Goal: Information Seeking & Learning: Learn about a topic

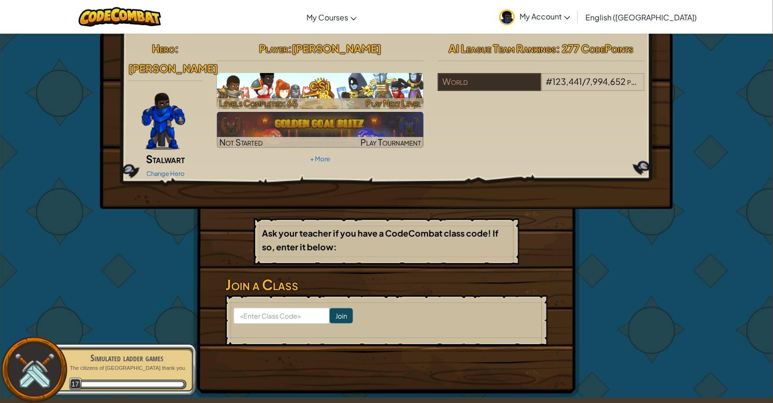
click at [365, 94] on h3 "CS1" at bounding box center [320, 85] width 207 height 21
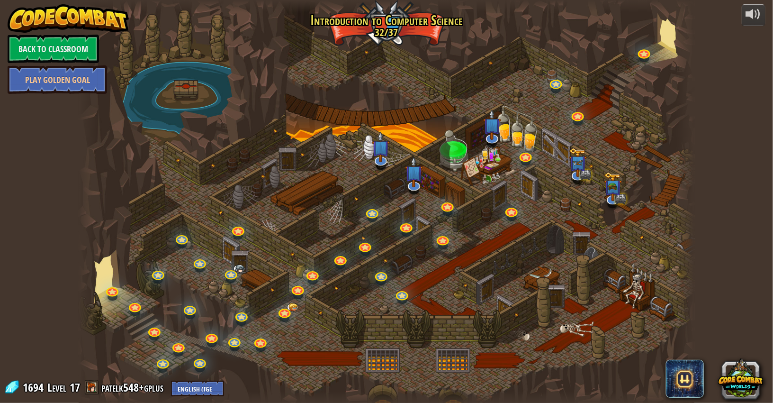
click at [390, 159] on div at bounding box center [387, 201] width 616 height 403
click at [384, 159] on img at bounding box center [381, 139] width 18 height 41
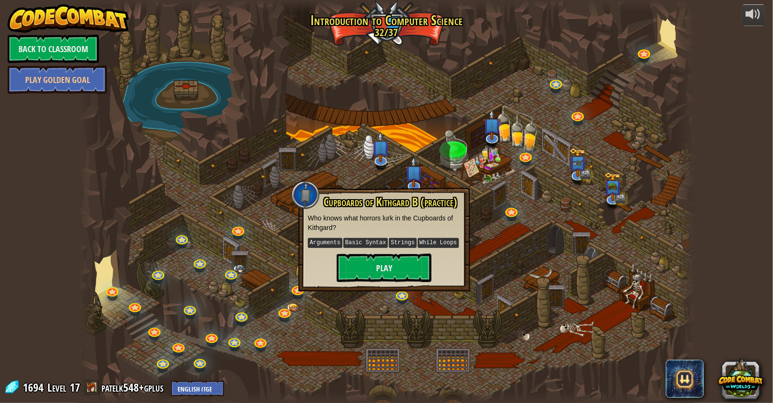
click at [204, 253] on div at bounding box center [387, 201] width 616 height 403
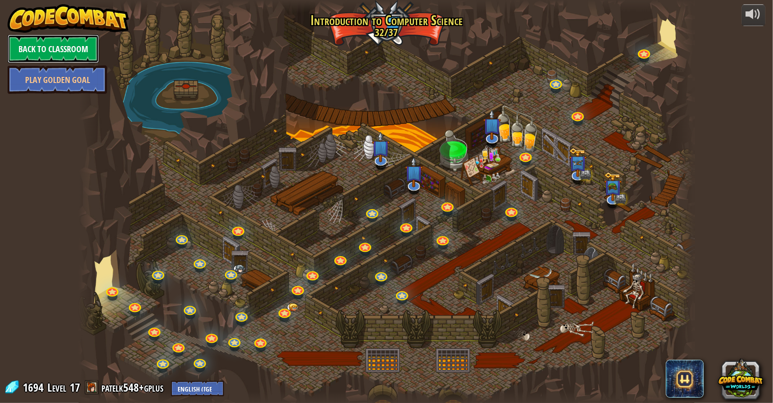
click at [25, 45] on link "Back to Classroom" at bounding box center [53, 49] width 91 height 28
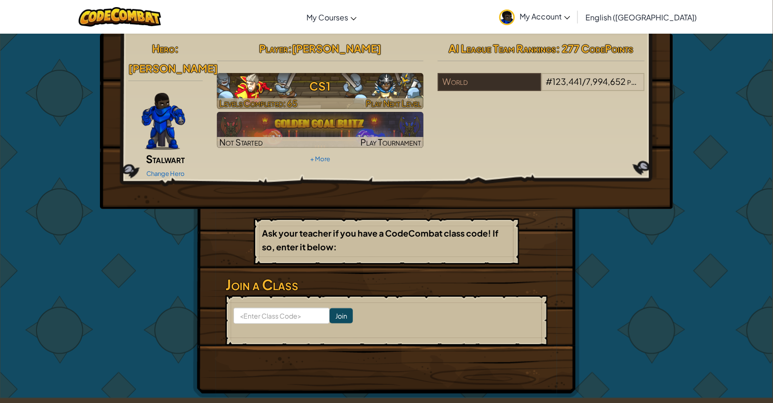
click at [314, 88] on h3 "CS1" at bounding box center [320, 85] width 207 height 21
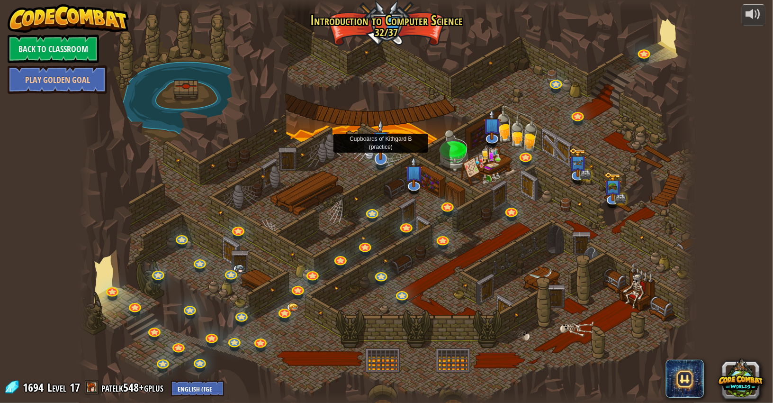
click at [372, 159] on img at bounding box center [381, 139] width 18 height 41
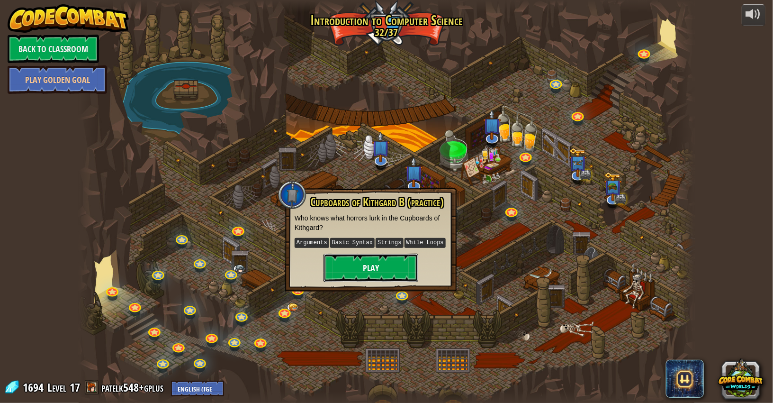
click at [366, 260] on button "Play" at bounding box center [370, 267] width 95 height 28
click at [363, 262] on button "Play" at bounding box center [370, 267] width 95 height 28
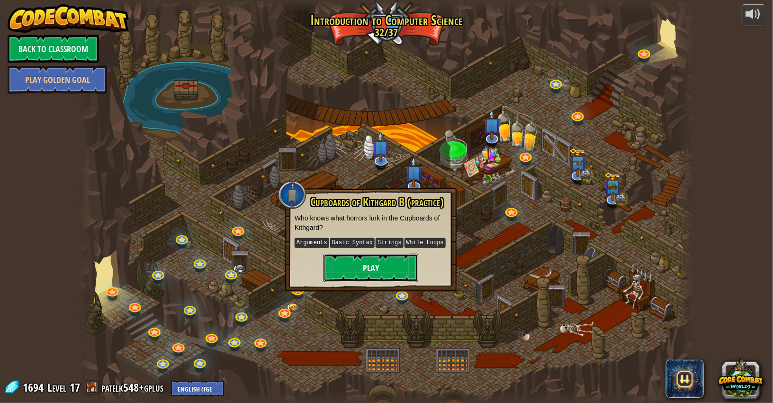
click at [363, 262] on button "Play" at bounding box center [370, 267] width 95 height 28
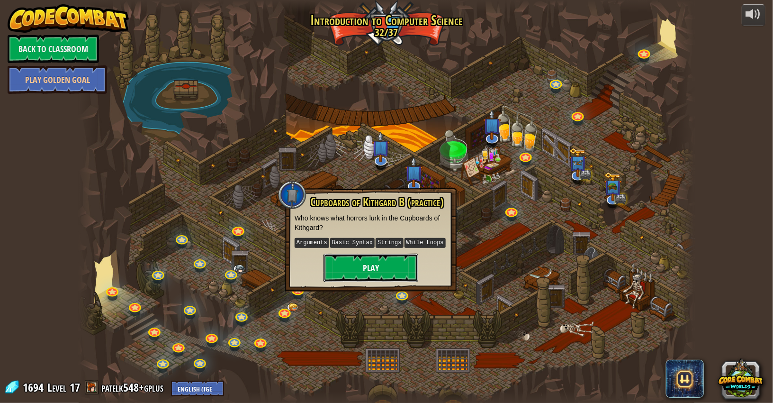
click at [363, 262] on button "Play" at bounding box center [370, 267] width 95 height 28
click at [382, 267] on button "Play" at bounding box center [370, 267] width 95 height 28
click at [357, 257] on button "Play" at bounding box center [370, 267] width 95 height 28
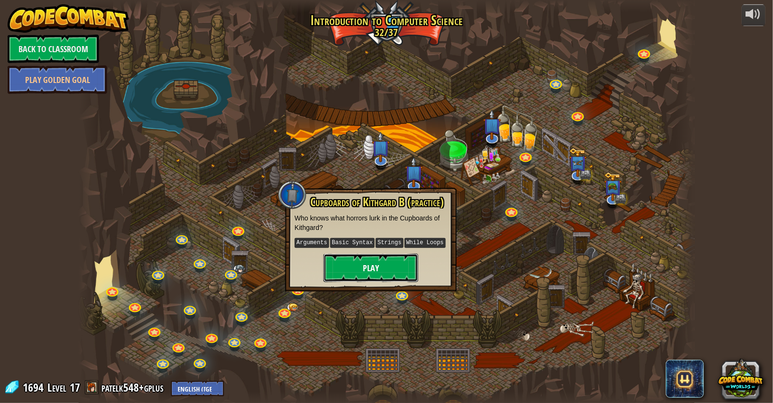
click at [357, 257] on button "Play" at bounding box center [370, 267] width 95 height 28
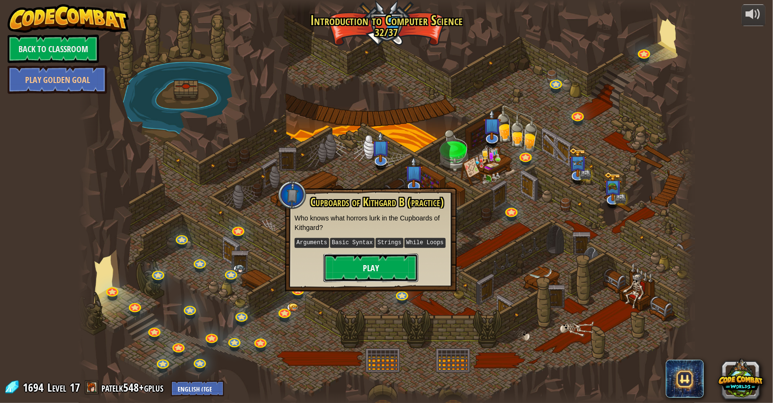
click at [357, 257] on button "Play" at bounding box center [370, 267] width 95 height 28
click at [353, 262] on button "Play" at bounding box center [370, 267] width 95 height 28
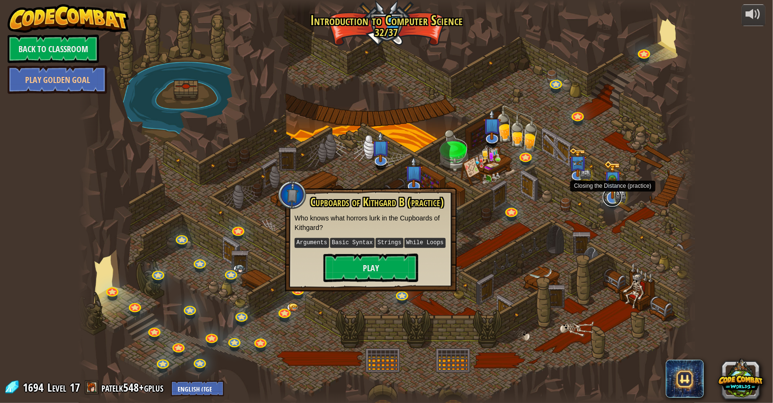
click at [611, 202] on link at bounding box center [612, 197] width 19 height 19
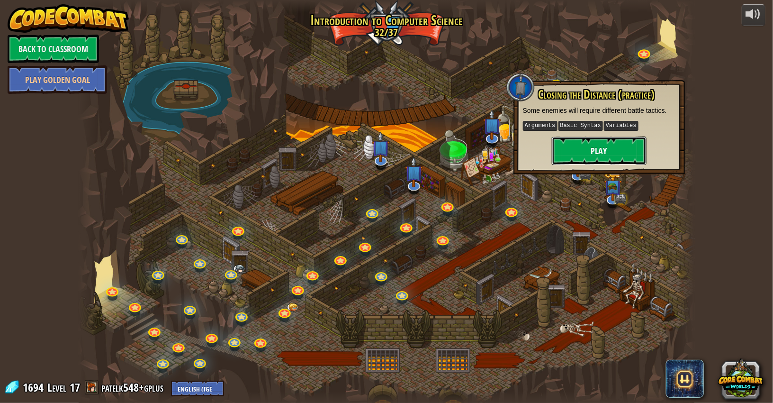
click at [603, 156] on button "Play" at bounding box center [599, 150] width 95 height 28
click at [591, 158] on button "Play" at bounding box center [599, 150] width 95 height 28
